Goal: Check status: Check status

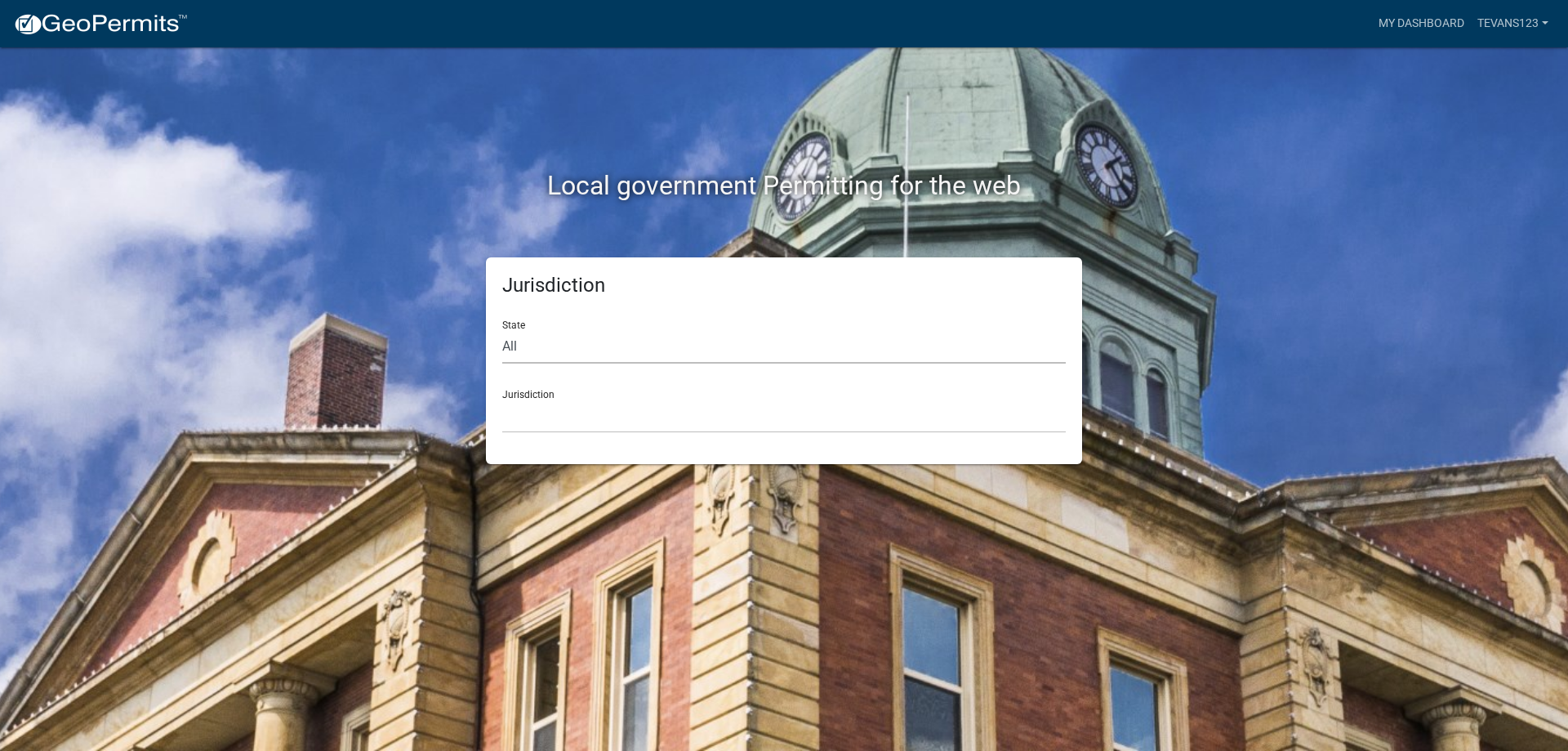
click at [603, 343] on select "All [US_STATE] [US_STATE] [US_STATE] [US_STATE] [US_STATE] [US_STATE] [US_STATE…" at bounding box center [783, 346] width 563 height 33
select select "[US_STATE]"
click at [502, 330] on select "All [US_STATE] [US_STATE] [US_STATE] [US_STATE] [US_STATE] [US_STATE] [US_STATE…" at bounding box center [783, 346] width 563 height 33
click at [642, 425] on select "City of [GEOGRAPHIC_DATA], [US_STATE] City of [GEOGRAPHIC_DATA], [US_STATE] Cit…" at bounding box center [783, 416] width 563 height 33
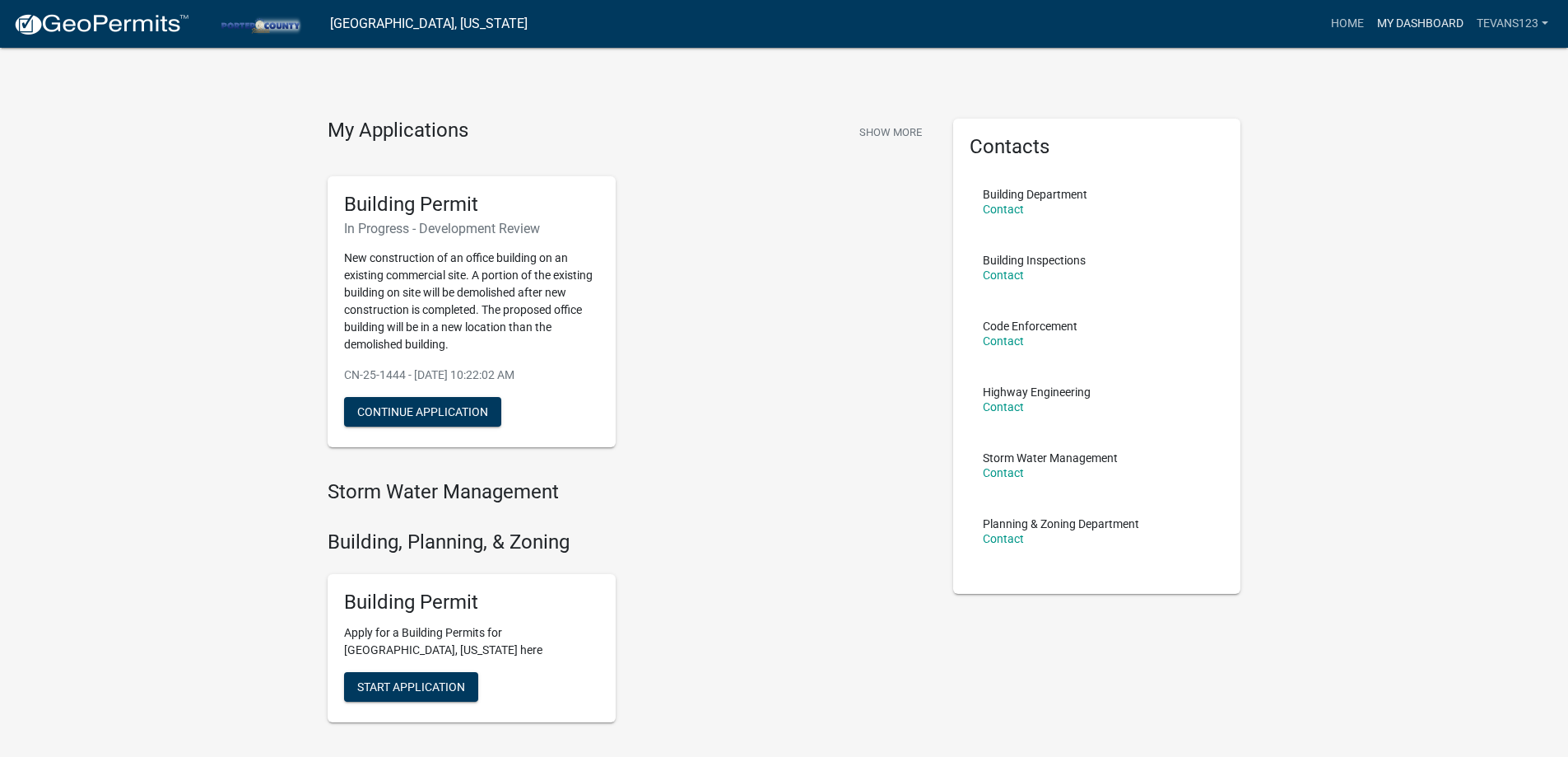
click at [1435, 35] on link "My Dashboard" at bounding box center [1420, 24] width 99 height 32
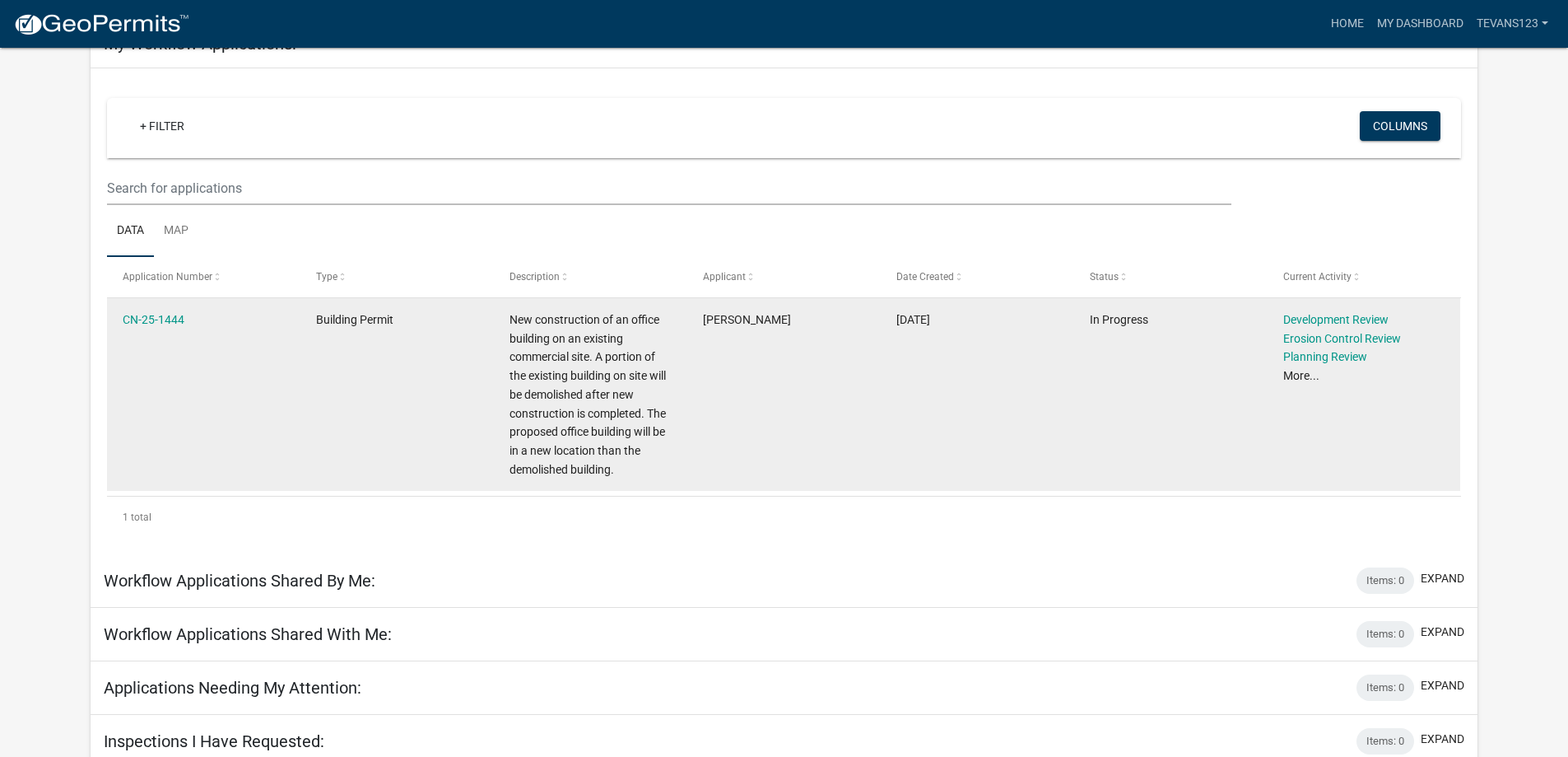
scroll to position [122, 0]
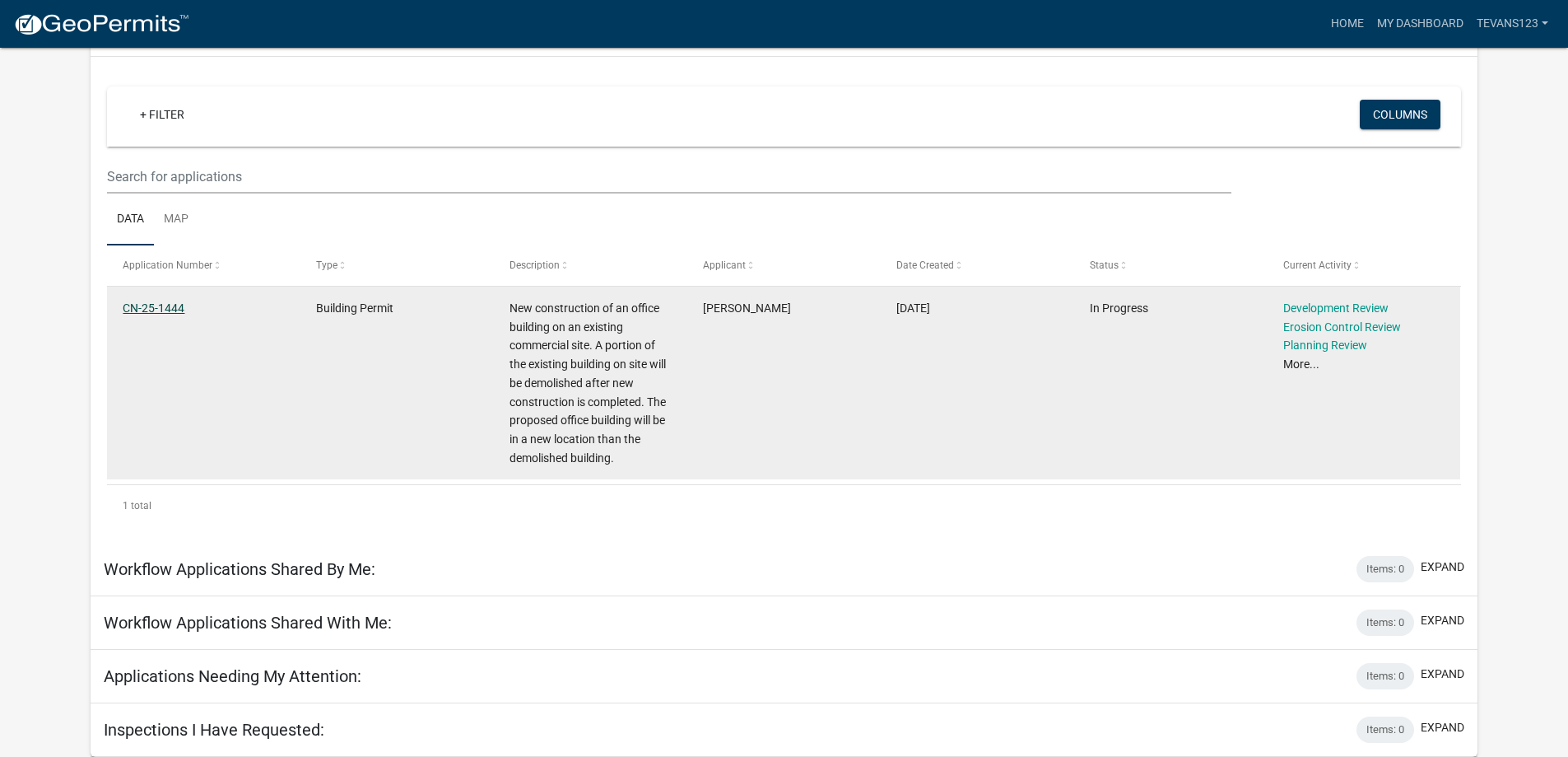
click at [155, 304] on link "CN-25-1444" at bounding box center [154, 308] width 62 height 13
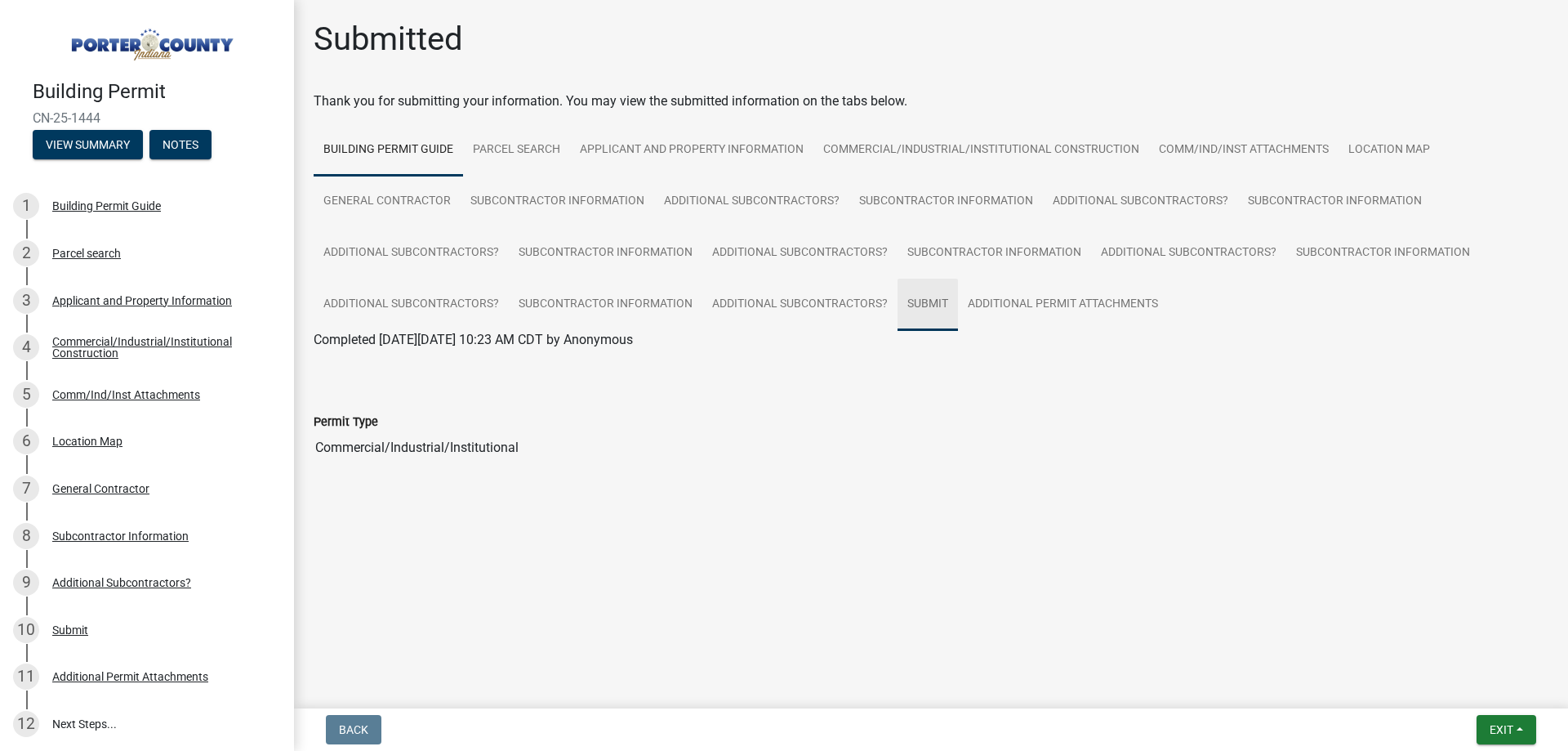
click at [922, 302] on link "Submit" at bounding box center [928, 304] width 61 height 52
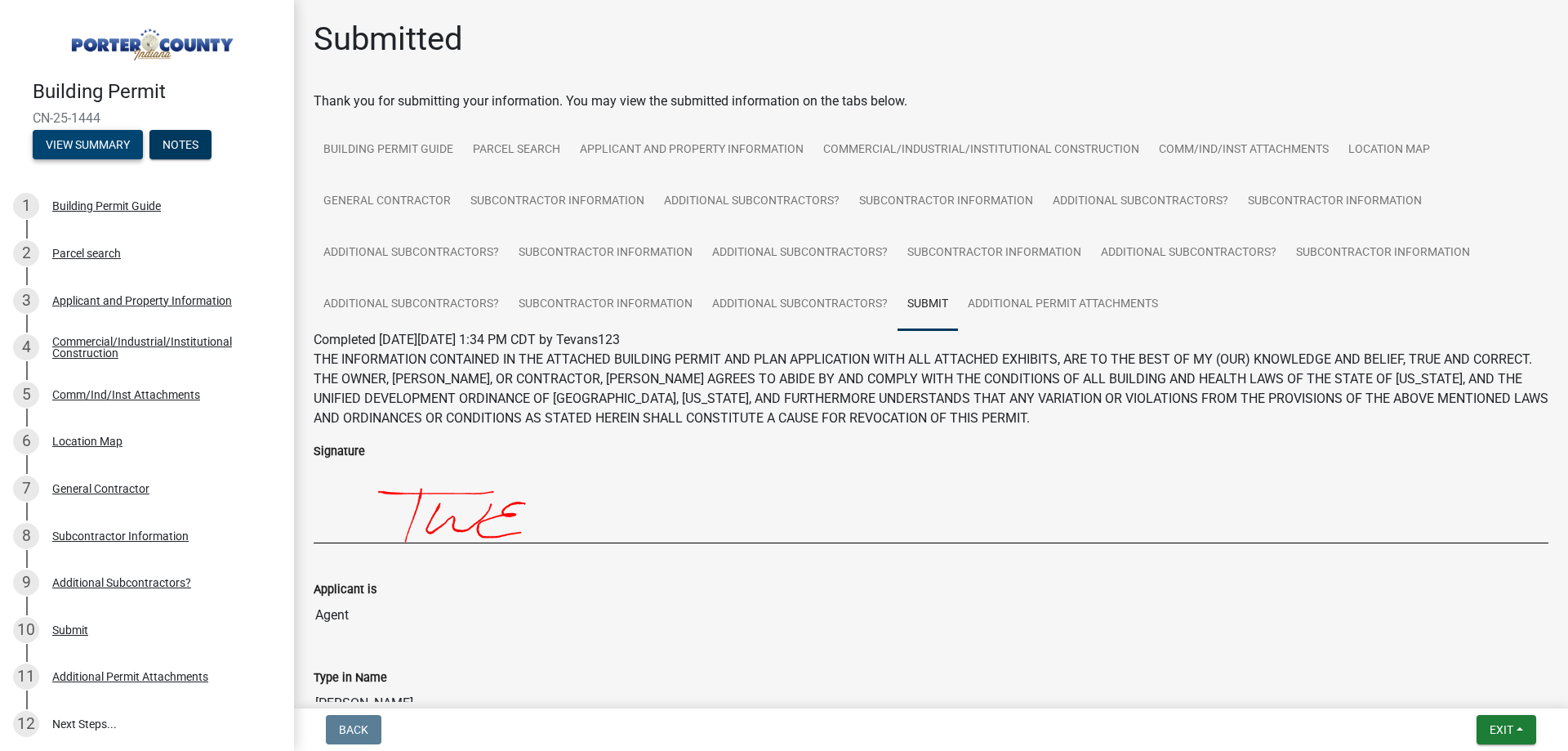
click at [100, 141] on button "View Summary" at bounding box center [88, 144] width 110 height 29
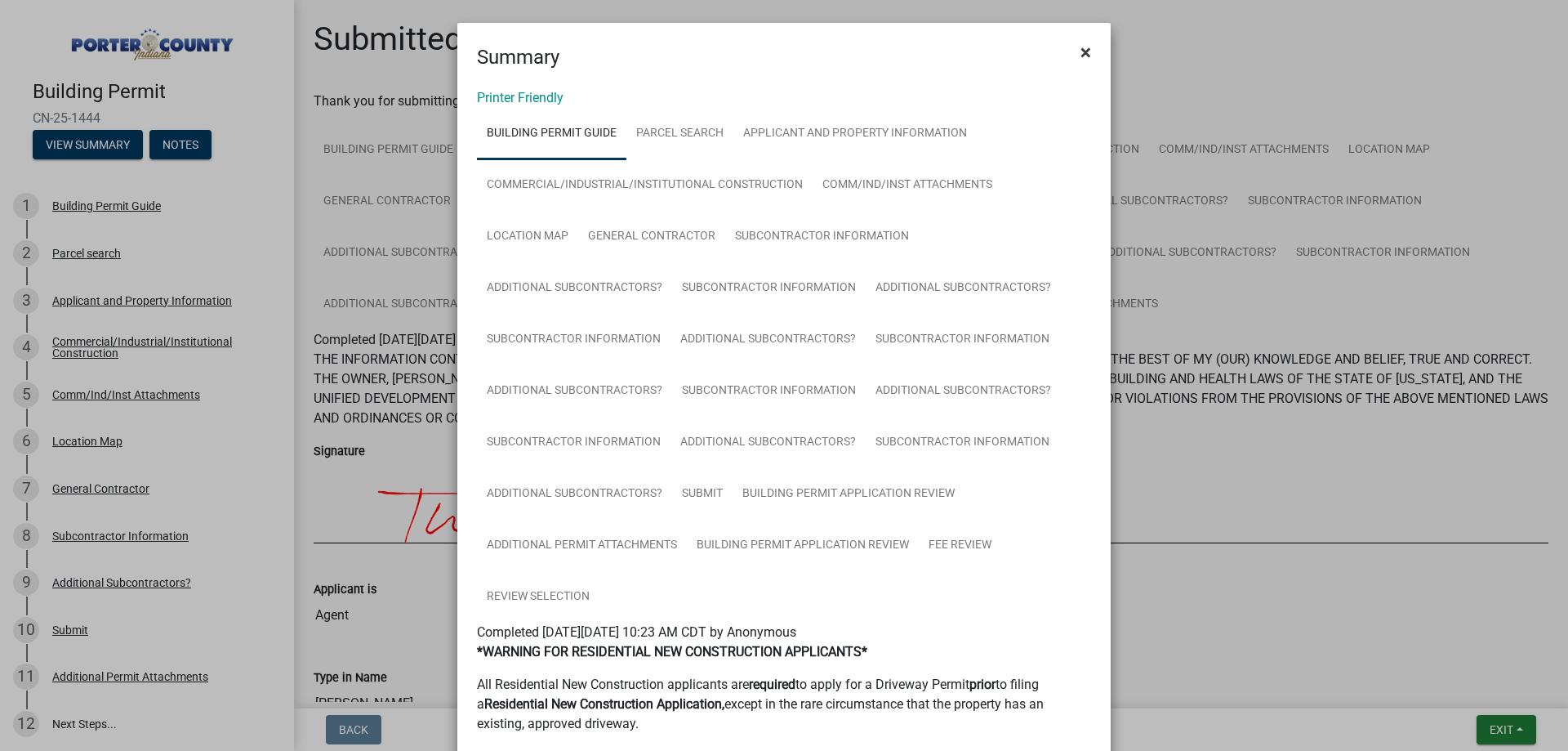
click at [1083, 46] on span "×" at bounding box center [1085, 52] width 10 height 23
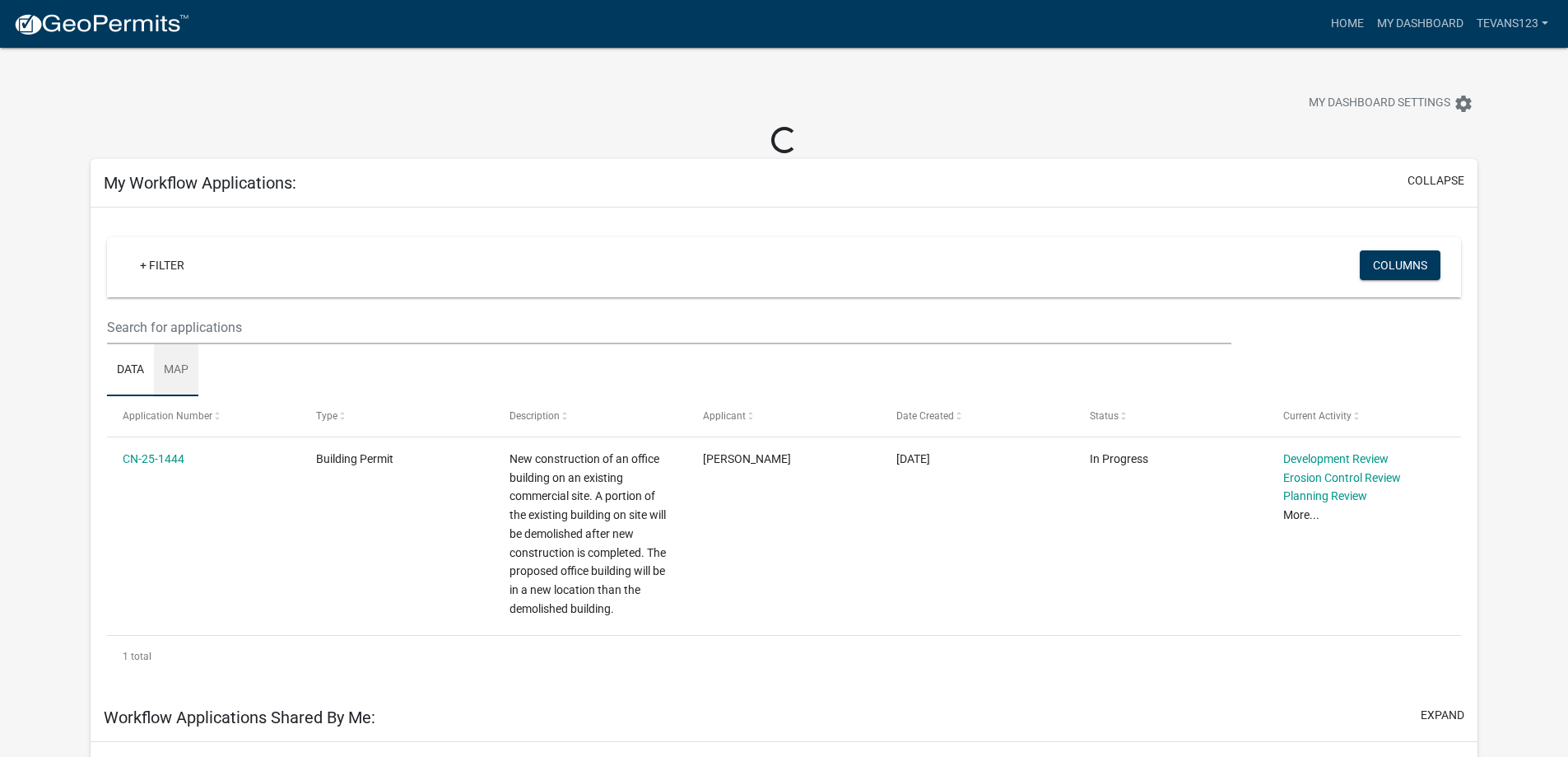
click at [179, 368] on link "Map" at bounding box center [176, 370] width 45 height 53
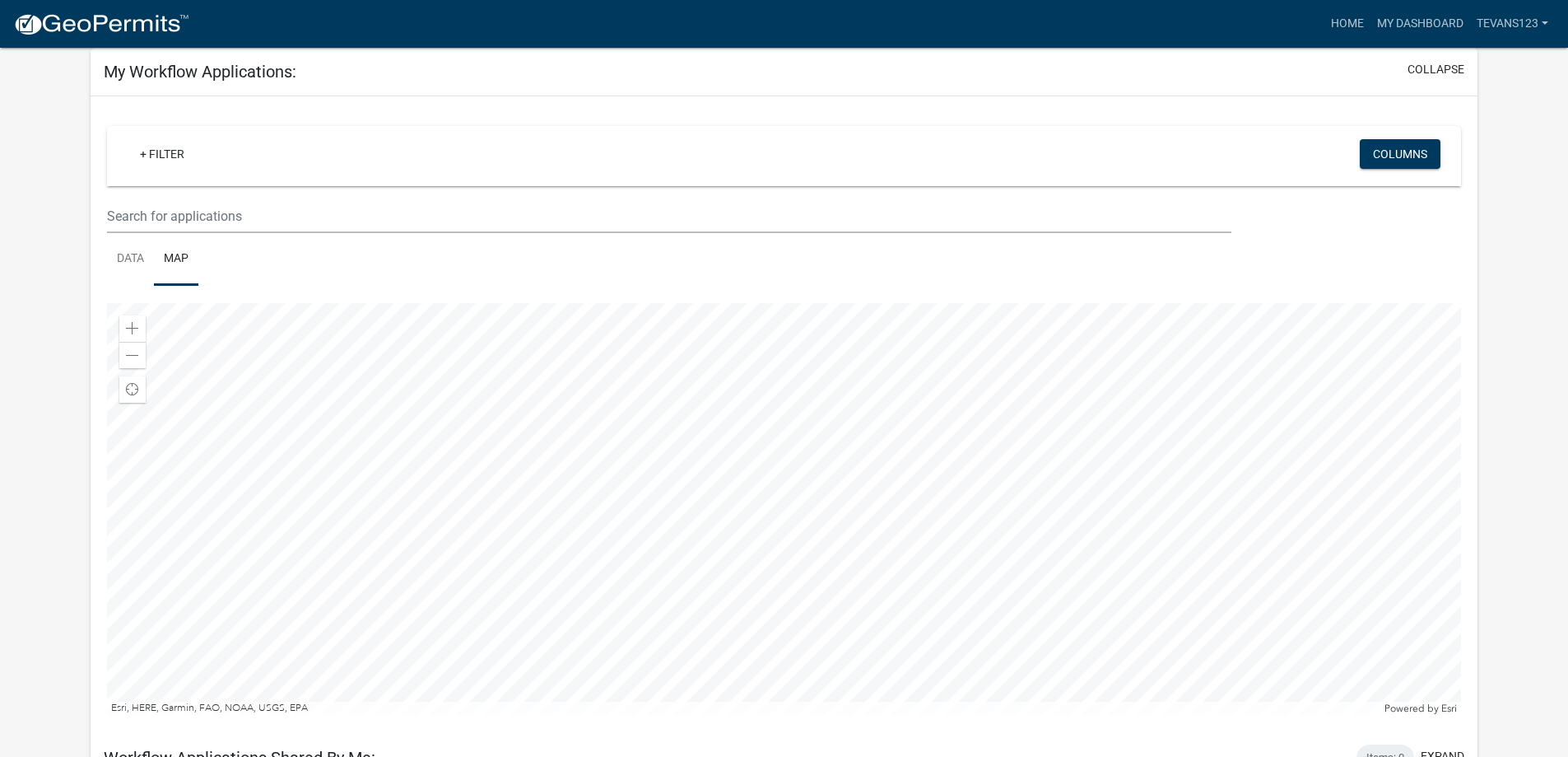
scroll to position [165, 0]
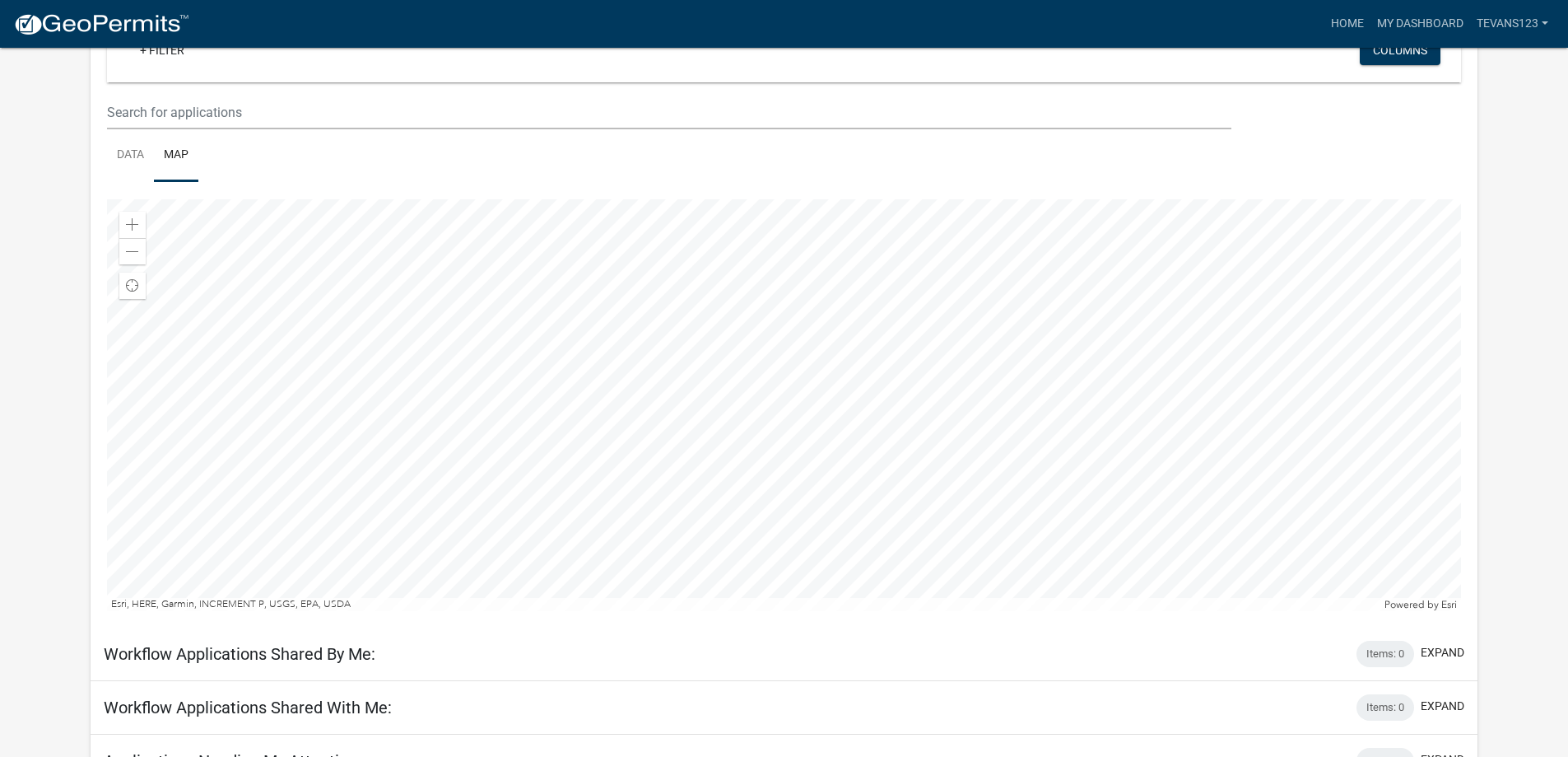
scroll to position [24, 0]
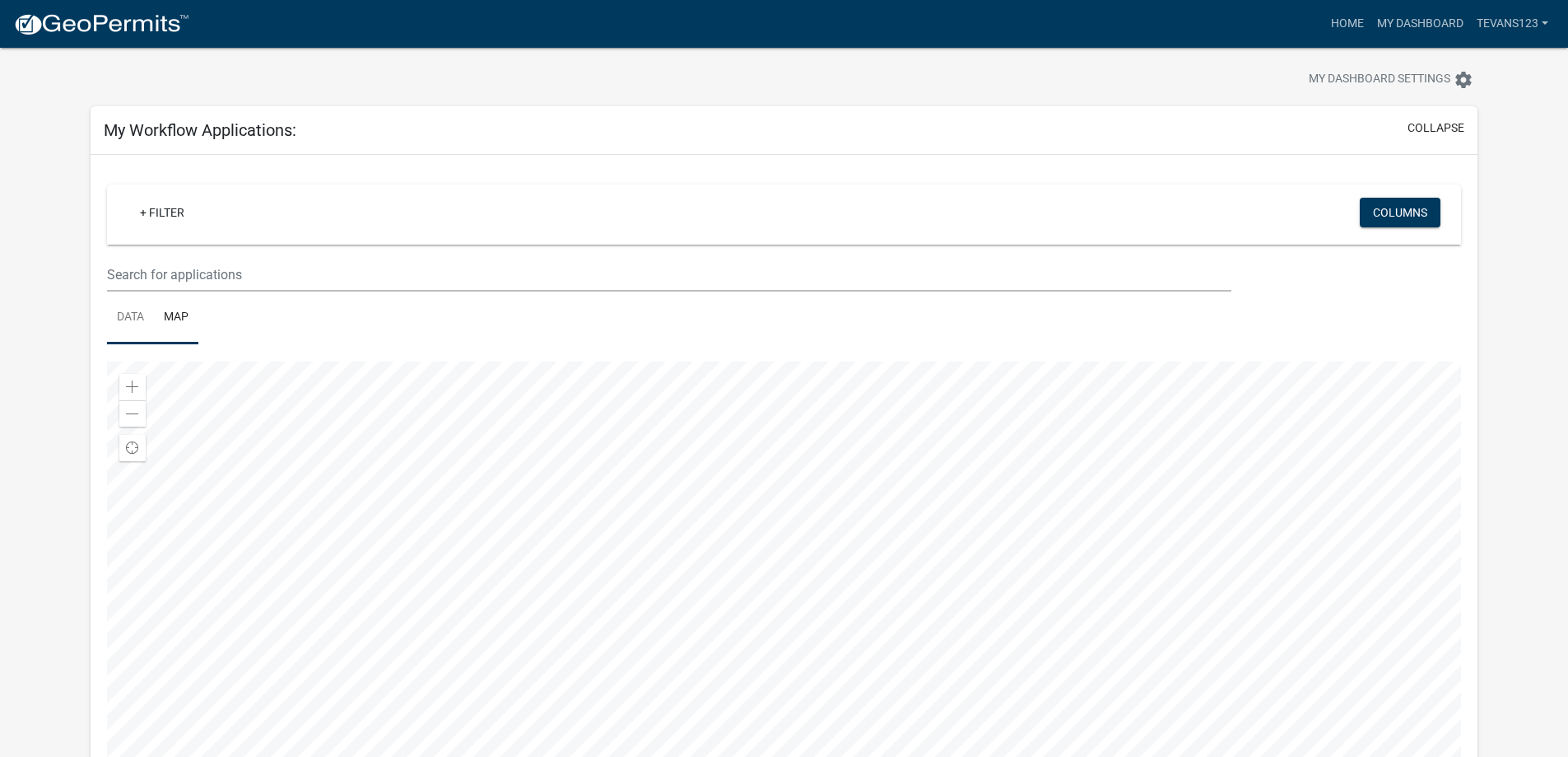
click at [147, 325] on link "Data" at bounding box center [130, 317] width 47 height 53
